Goal: Register for event/course

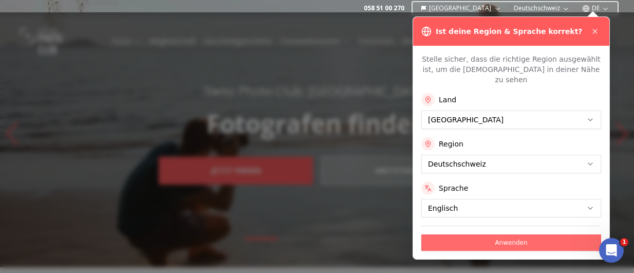
click at [467, 234] on button "Anwenden" at bounding box center [511, 242] width 180 height 16
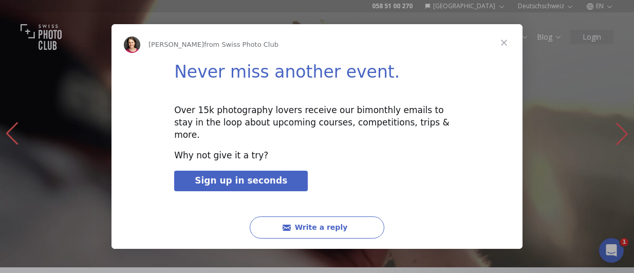
click at [501, 50] on span "Close" at bounding box center [503, 42] width 37 height 37
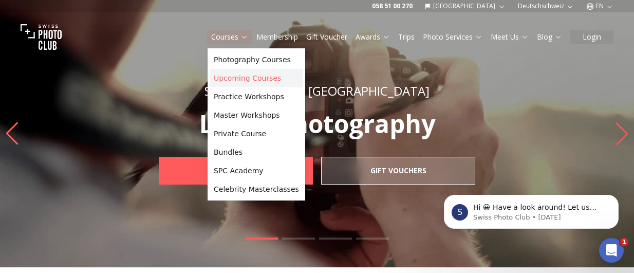
click at [237, 81] on link "Upcoming Courses" at bounding box center [255, 78] width 93 height 18
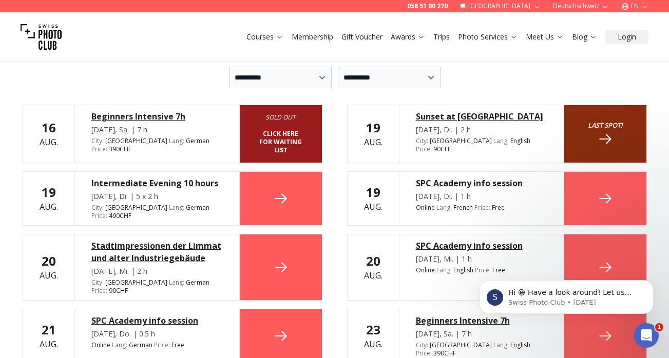
scroll to position [154, 0]
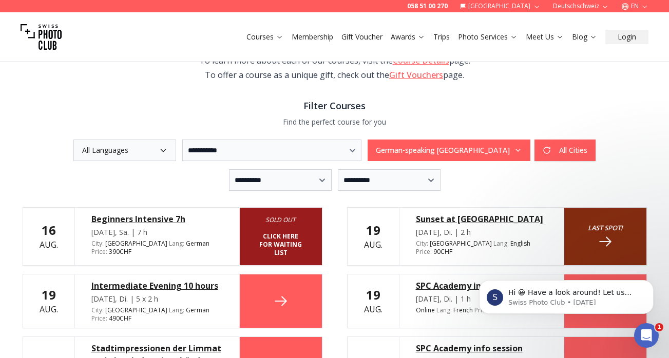
click at [132, 150] on button "All Languages" at bounding box center [124, 151] width 103 height 22
click at [111, 191] on span "English" at bounding box center [102, 193] width 26 height 10
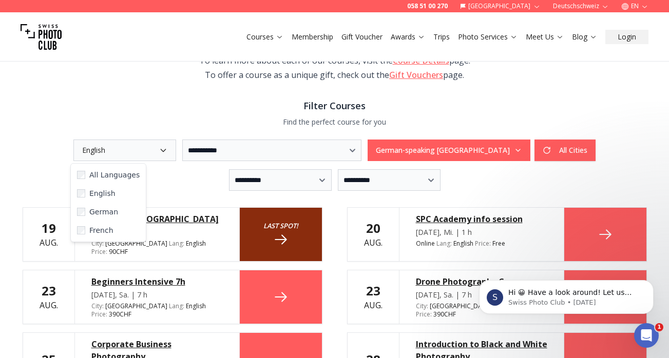
click at [133, 104] on h3 "Filter Courses" at bounding box center [335, 106] width 624 height 14
click at [204, 161] on div "**********" at bounding box center [335, 145] width 624 height 92
click at [471, 144] on button "German-speaking [GEOGRAPHIC_DATA]" at bounding box center [449, 151] width 163 height 22
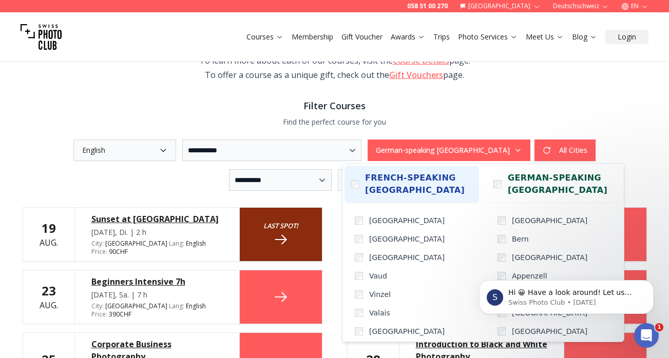
click at [377, 188] on span "French-speaking [GEOGRAPHIC_DATA]" at bounding box center [419, 184] width 108 height 25
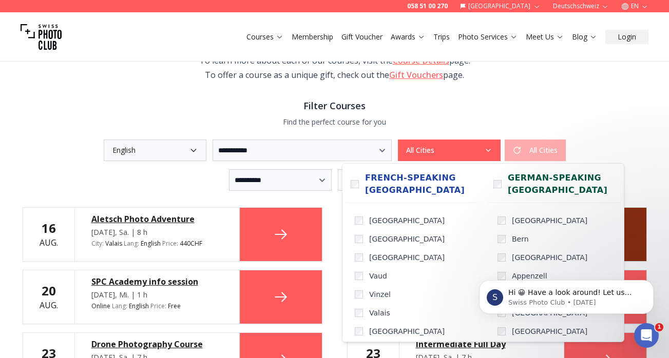
click at [553, 89] on div "**********" at bounding box center [334, 347] width 657 height 904
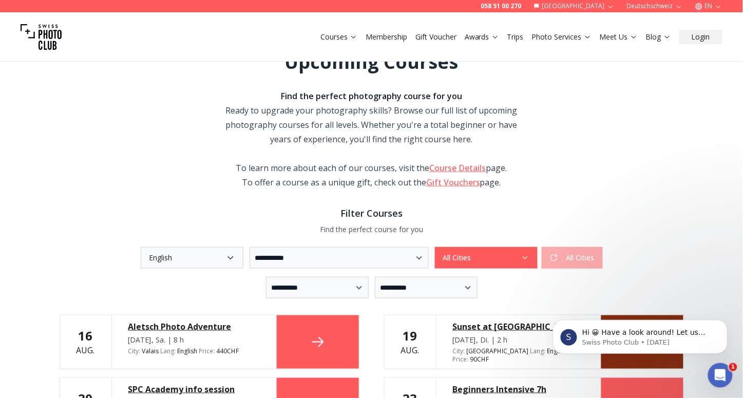
scroll to position [23, 0]
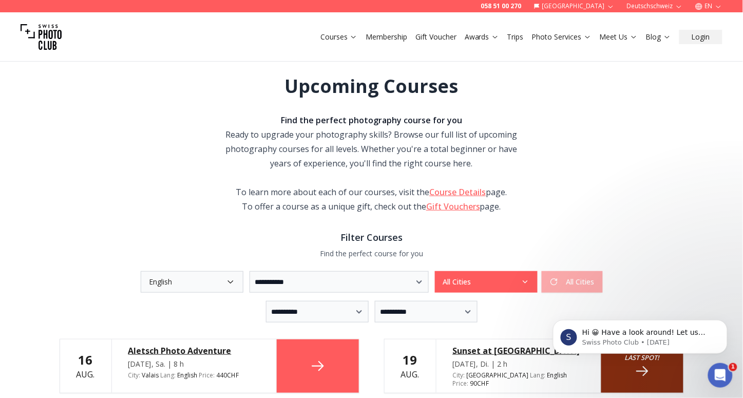
click at [516, 272] on button "All Cities" at bounding box center [486, 282] width 103 height 22
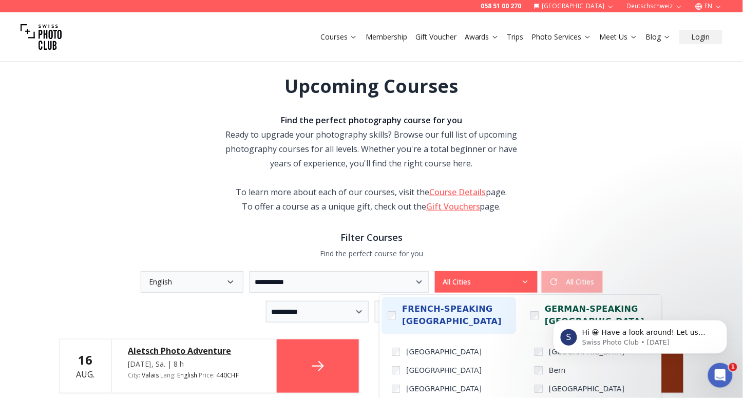
click at [419, 272] on span "French-speaking [GEOGRAPHIC_DATA]" at bounding box center [457, 315] width 108 height 25
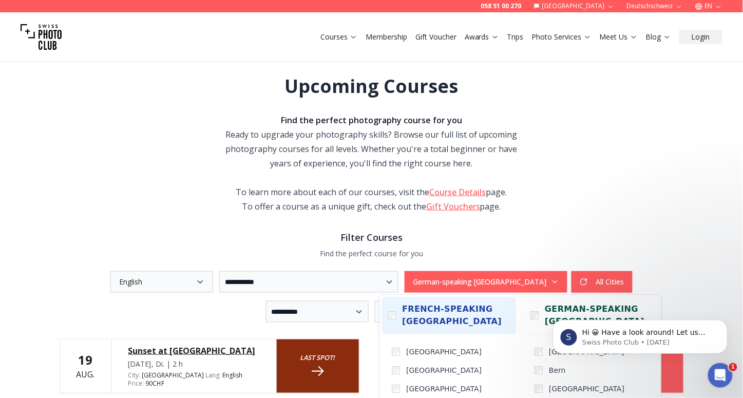
click at [419, 272] on span "French-speaking [GEOGRAPHIC_DATA]" at bounding box center [457, 315] width 108 height 25
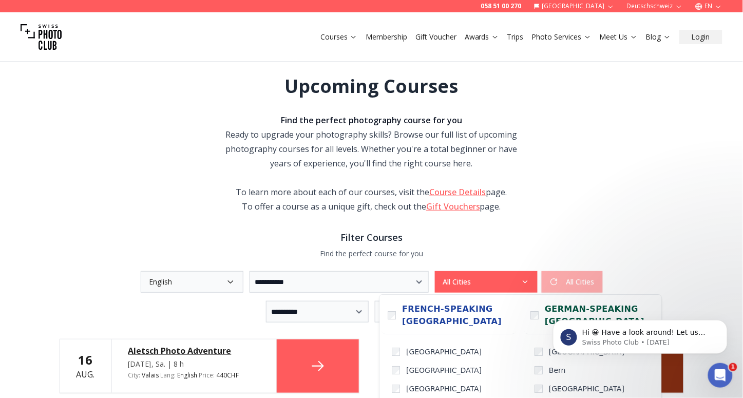
click at [544, 272] on body "S Hi 😀 Have a look around! Let us know if you have any questions. Swiss Photo C…" at bounding box center [639, 334] width 197 height 64
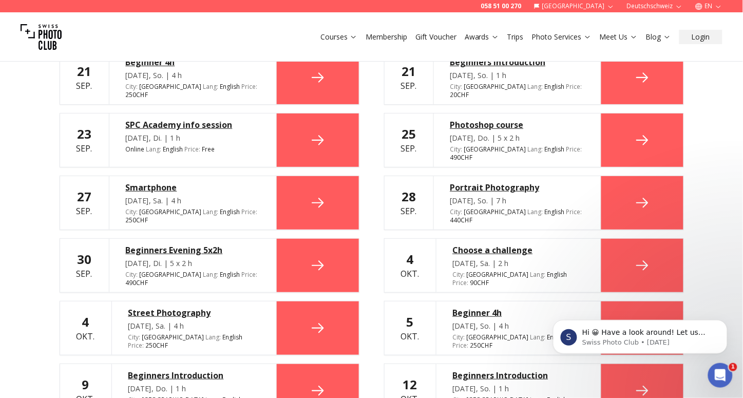
scroll to position [935, 0]
